Goal: Feedback & Contribution: Leave review/rating

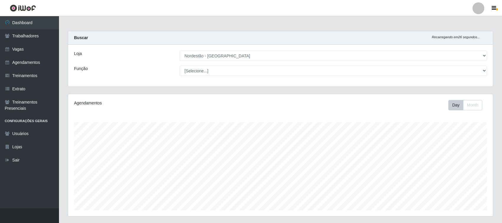
select select "420"
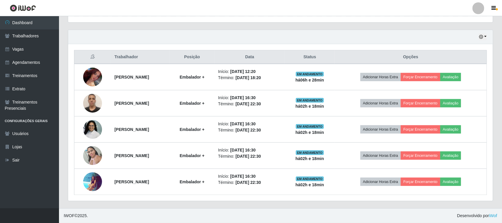
scroll to position [123, 424]
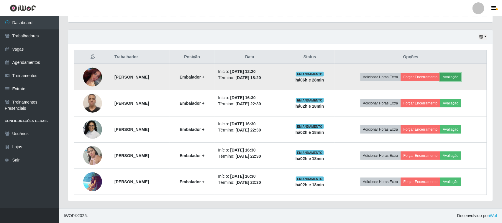
click at [460, 80] on button "Avaliação" at bounding box center [450, 77] width 21 height 8
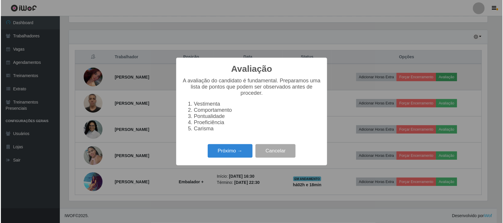
scroll to position [123, 420]
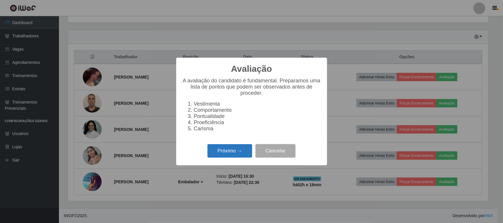
click at [228, 158] on button "Próximo →" at bounding box center [229, 151] width 45 height 14
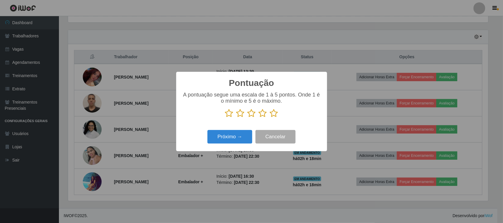
click at [276, 115] on icon at bounding box center [274, 113] width 8 height 9
click at [270, 118] on input "radio" at bounding box center [270, 118] width 0 height 0
click at [231, 141] on button "Próximo →" at bounding box center [229, 137] width 45 height 14
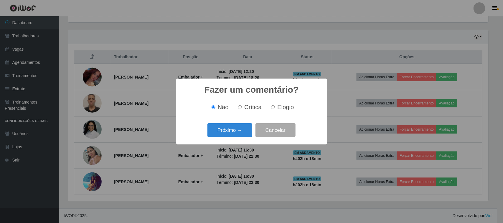
click at [277, 109] on span "Elogio" at bounding box center [285, 107] width 17 height 6
click at [275, 109] on input "Elogio" at bounding box center [273, 108] width 4 height 4
radio input "true"
click at [240, 128] on button "Próximo →" at bounding box center [229, 130] width 45 height 14
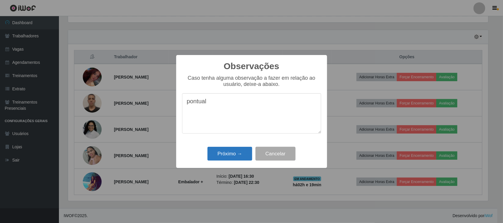
type textarea "pontual"
click at [225, 156] on button "Próximo →" at bounding box center [229, 154] width 45 height 14
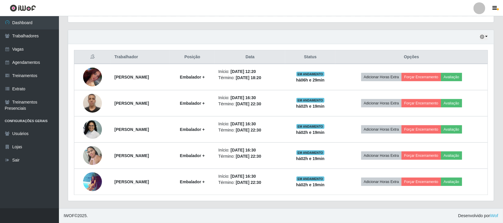
scroll to position [123, 424]
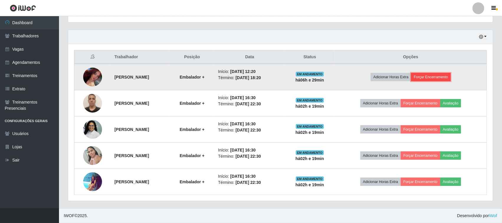
click at [441, 76] on button "Forçar Encerramento" at bounding box center [430, 77] width 39 height 8
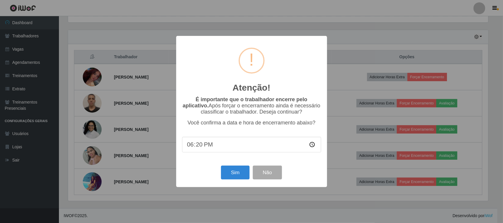
click at [355, 40] on div "Atenção! × É importante que o trabalhador encerre pelo aplicativo. Após forçar …" at bounding box center [251, 111] width 503 height 223
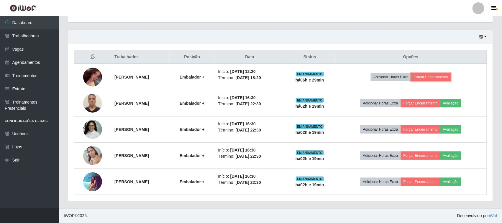
scroll to position [123, 424]
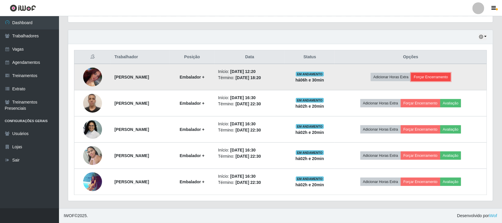
click at [433, 78] on button "Forçar Encerramento" at bounding box center [430, 77] width 39 height 8
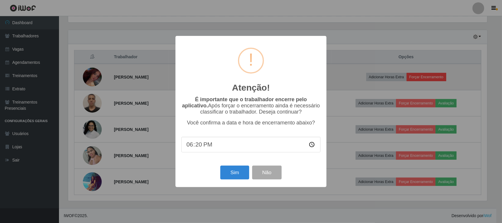
scroll to position [123, 420]
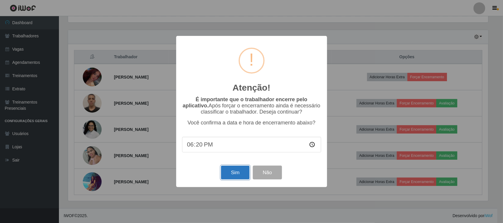
click at [227, 174] on button "Sim" at bounding box center [235, 173] width 29 height 14
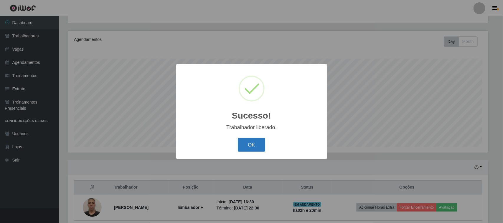
click at [257, 140] on button "OK" at bounding box center [251, 145] width 27 height 14
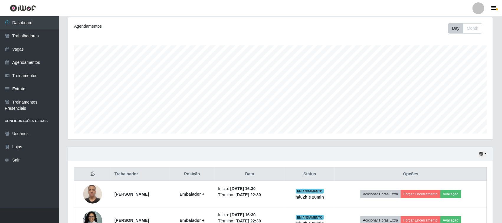
scroll to position [21, 0]
